Goal: Transaction & Acquisition: Obtain resource

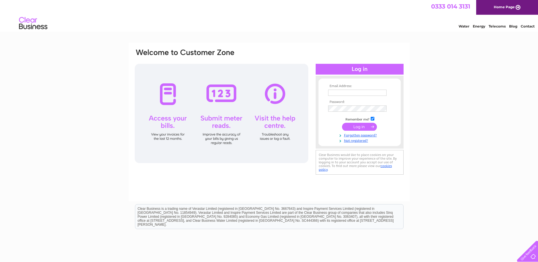
type input "finance.general@langstane-ha.co.uk"
click at [360, 128] on input "submit" at bounding box center [359, 127] width 35 height 8
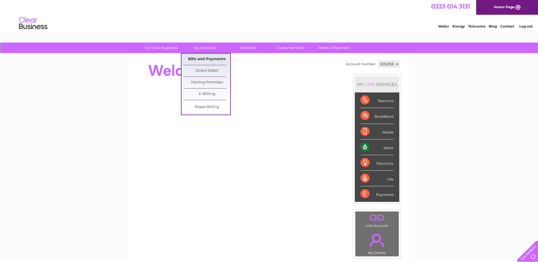
click at [205, 59] on link "Bills and Payments" at bounding box center [206, 59] width 47 height 11
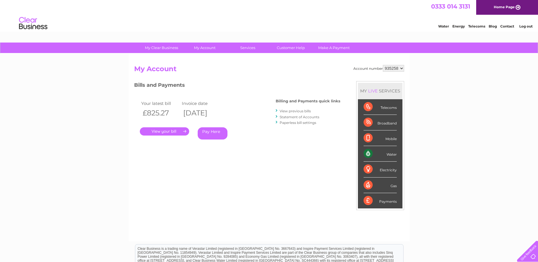
click at [170, 132] on link "." at bounding box center [164, 131] width 49 height 8
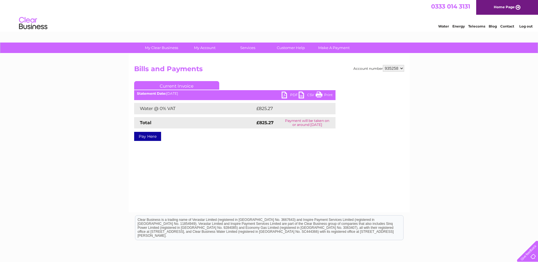
click at [290, 95] on link "PDF" at bounding box center [290, 96] width 17 height 8
